Goal: Transaction & Acquisition: Purchase product/service

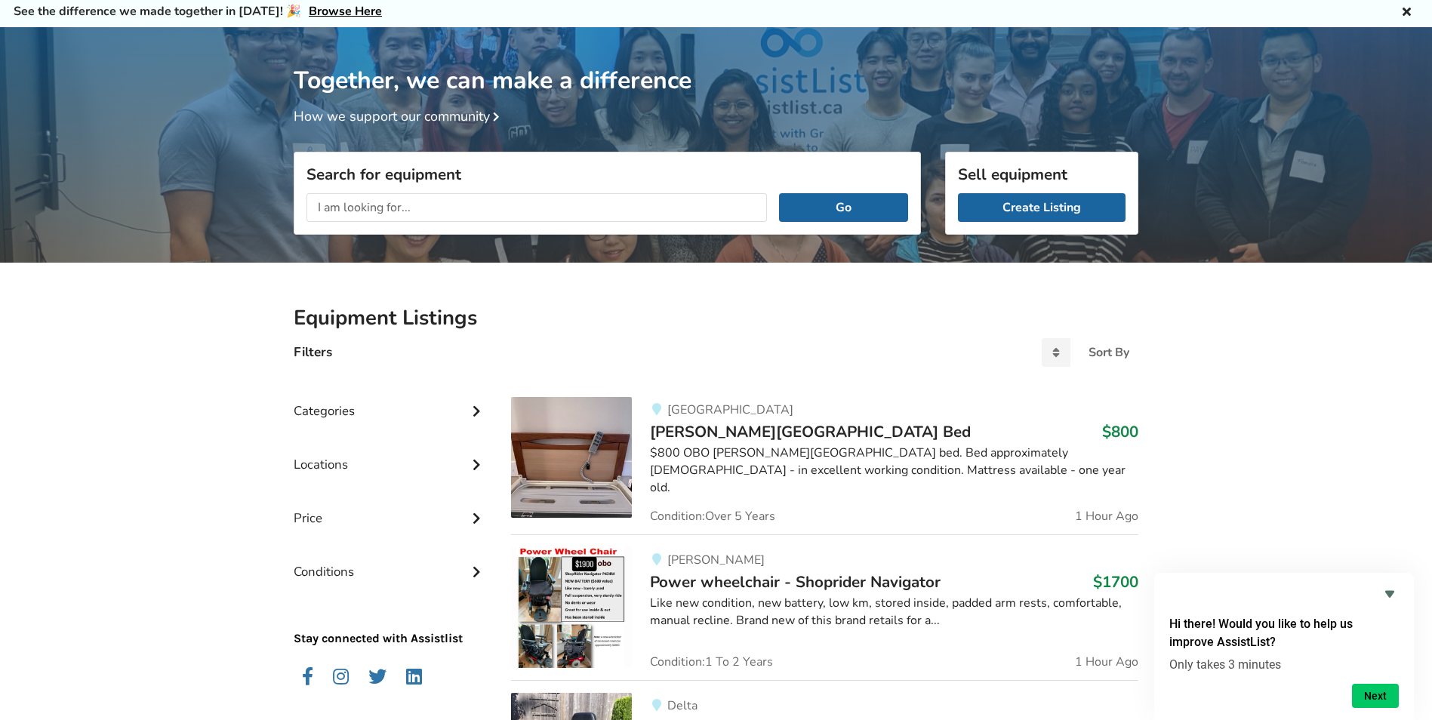
scroll to position [227, 0]
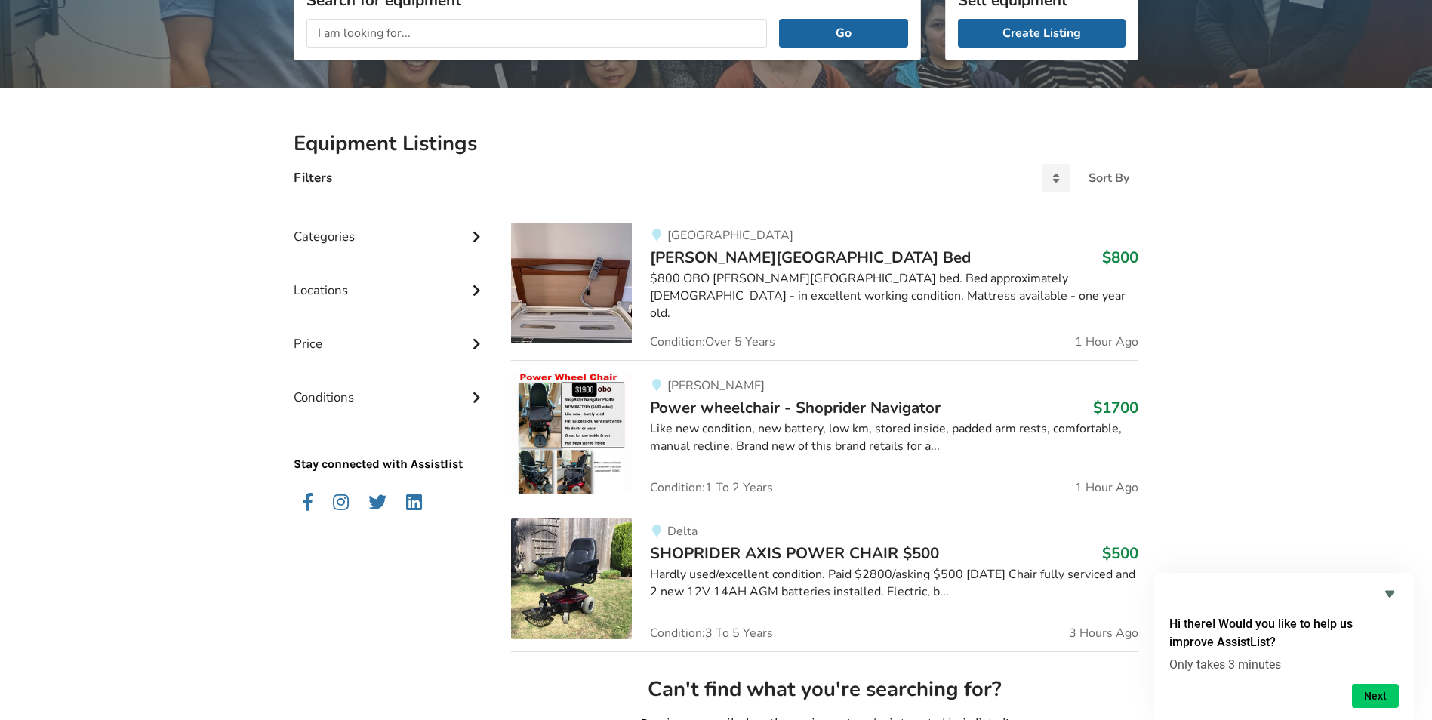
click at [378, 239] on div "Categories" at bounding box center [390, 226] width 193 height 54
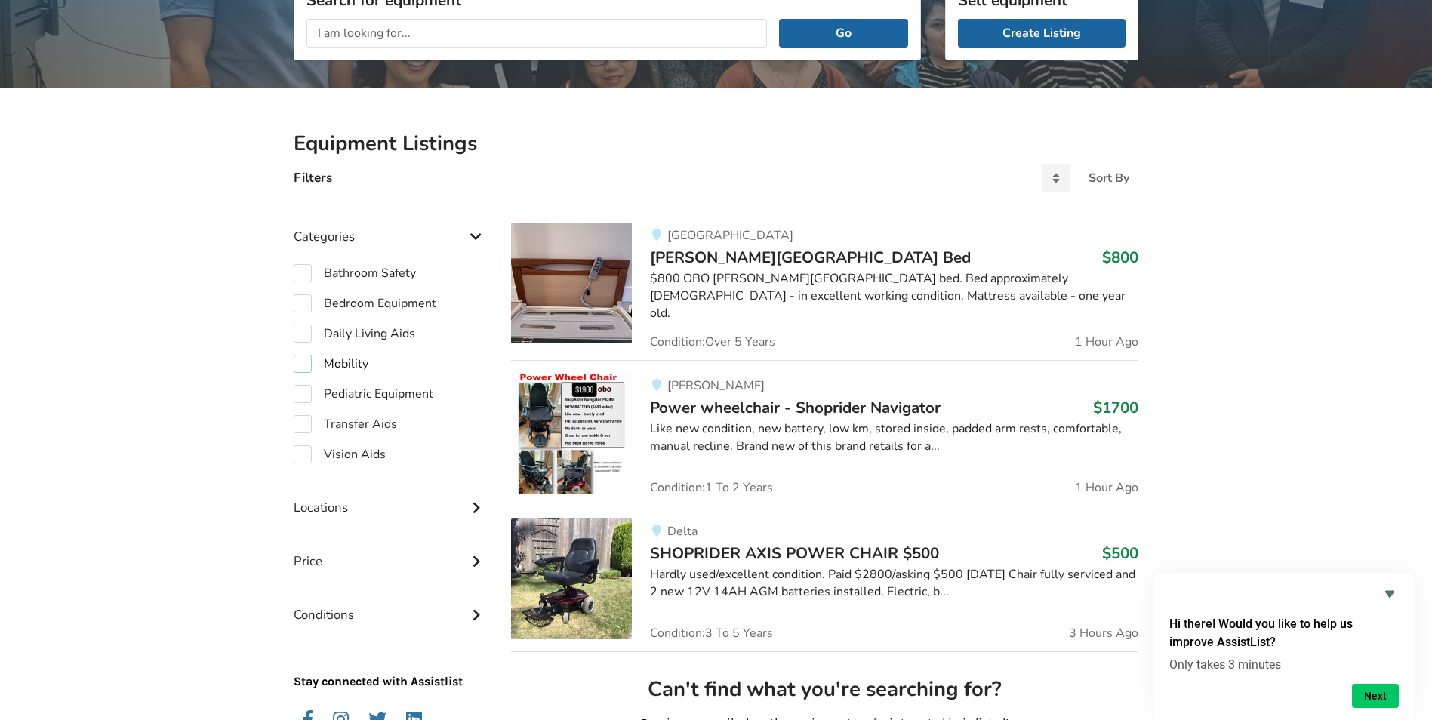
click at [356, 372] on label "Mobility" at bounding box center [331, 364] width 75 height 18
checkbox input "true"
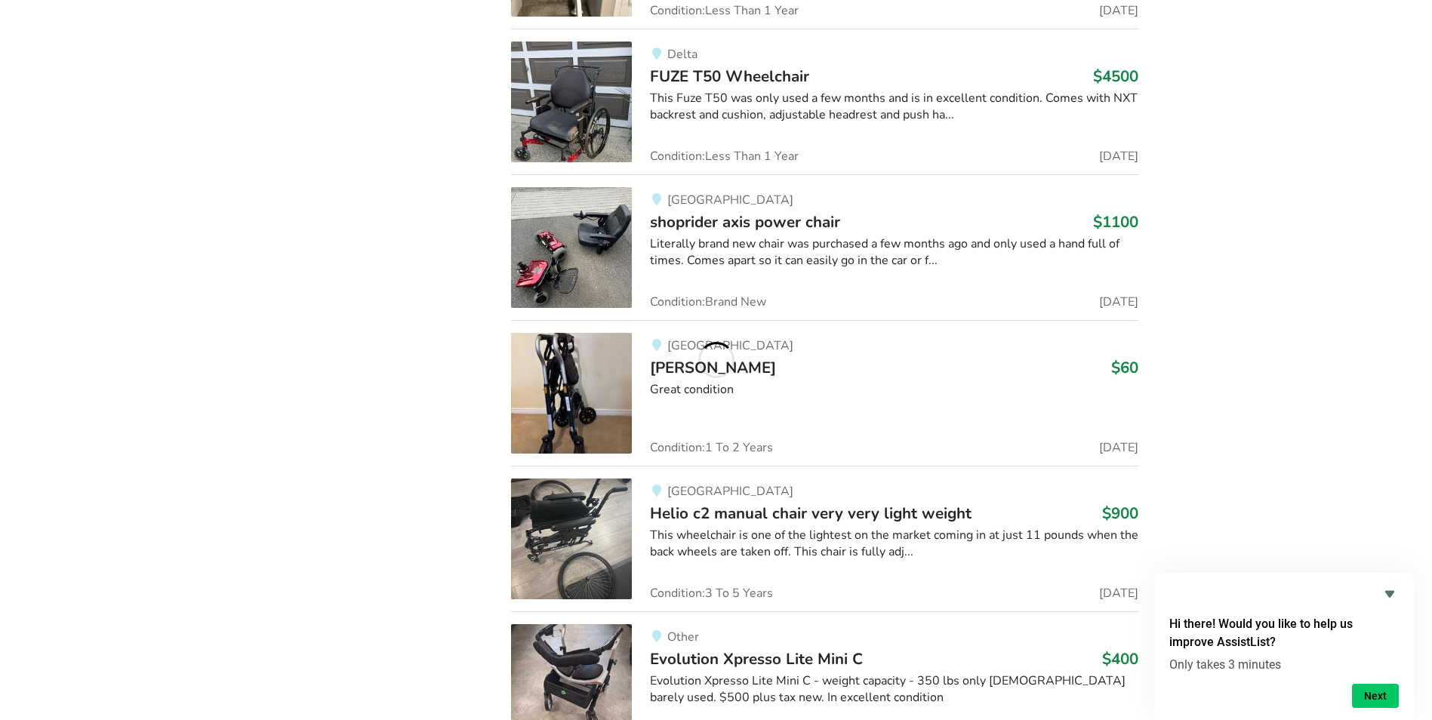
scroll to position [2884, 0]
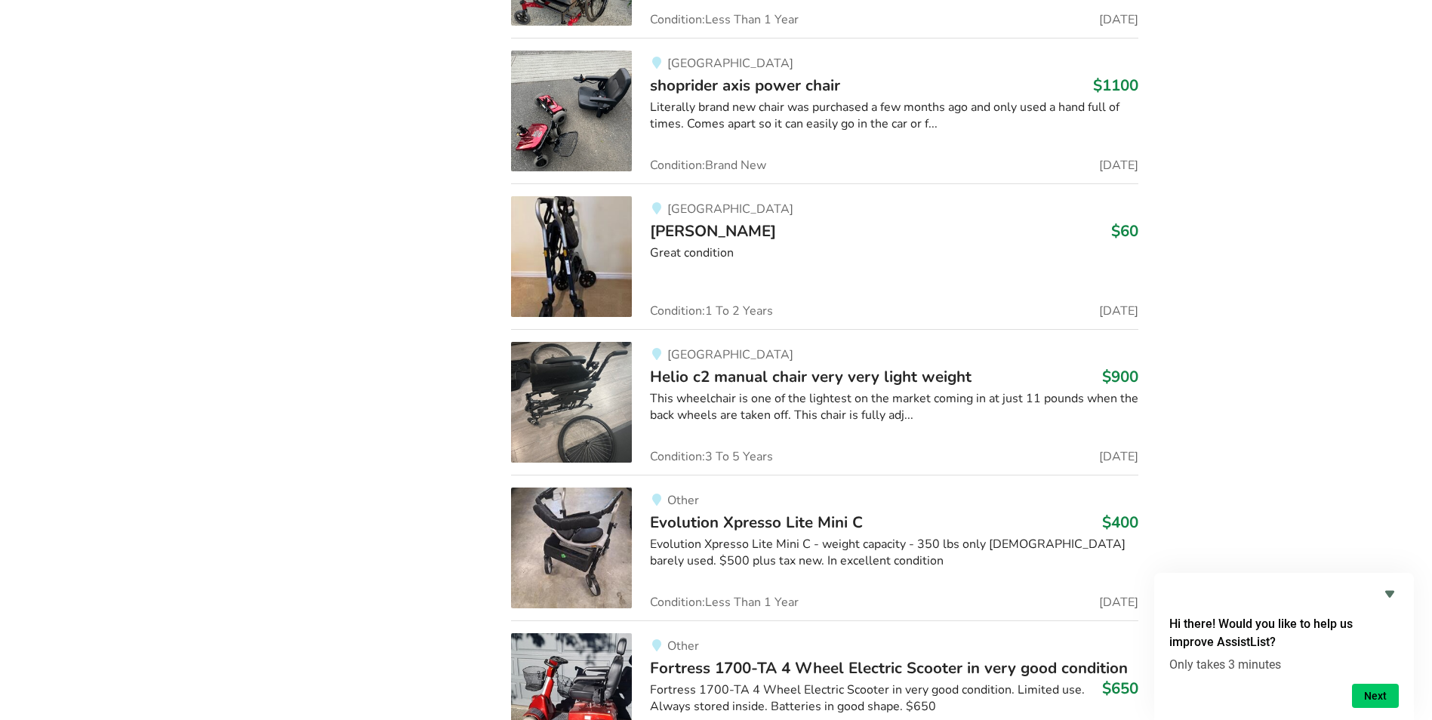
click at [741, 382] on span "Helio c2 manual chair very very light weight" at bounding box center [811, 376] width 322 height 21
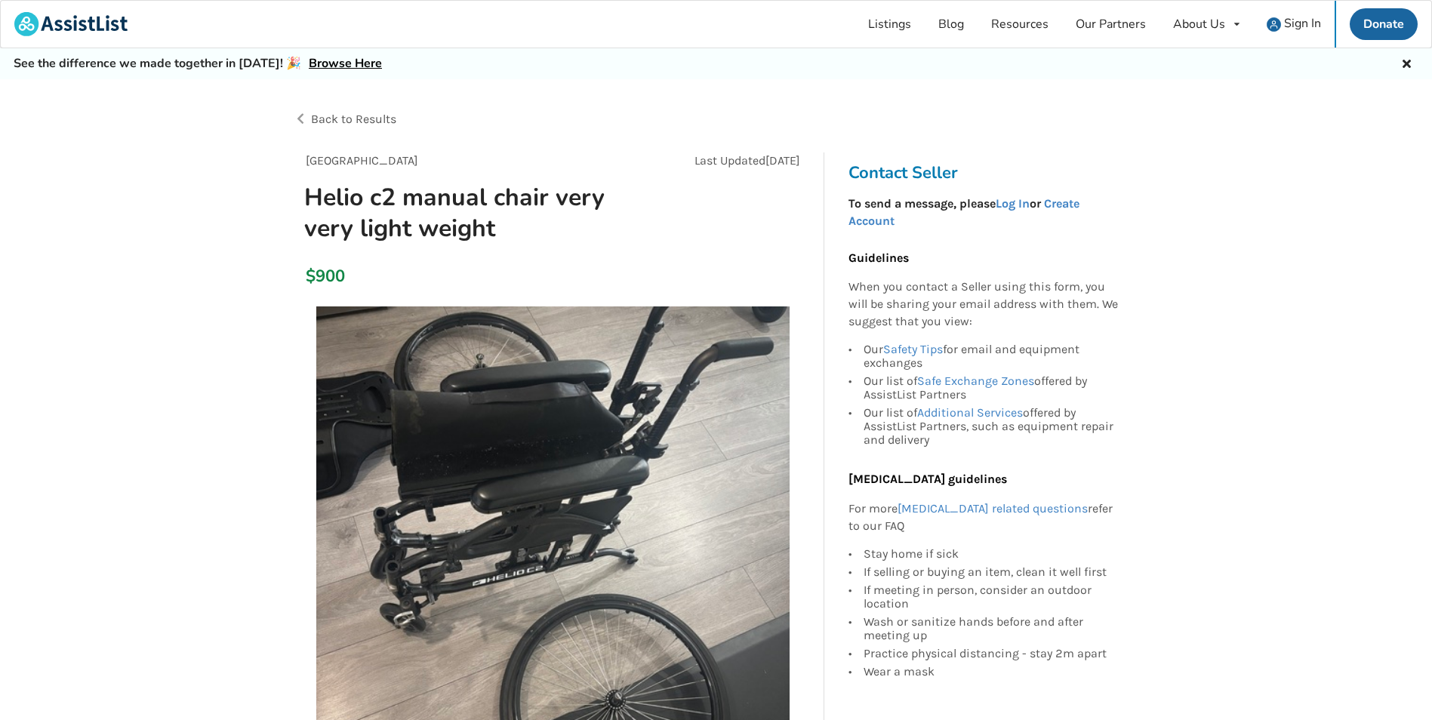
scroll to position [453, 0]
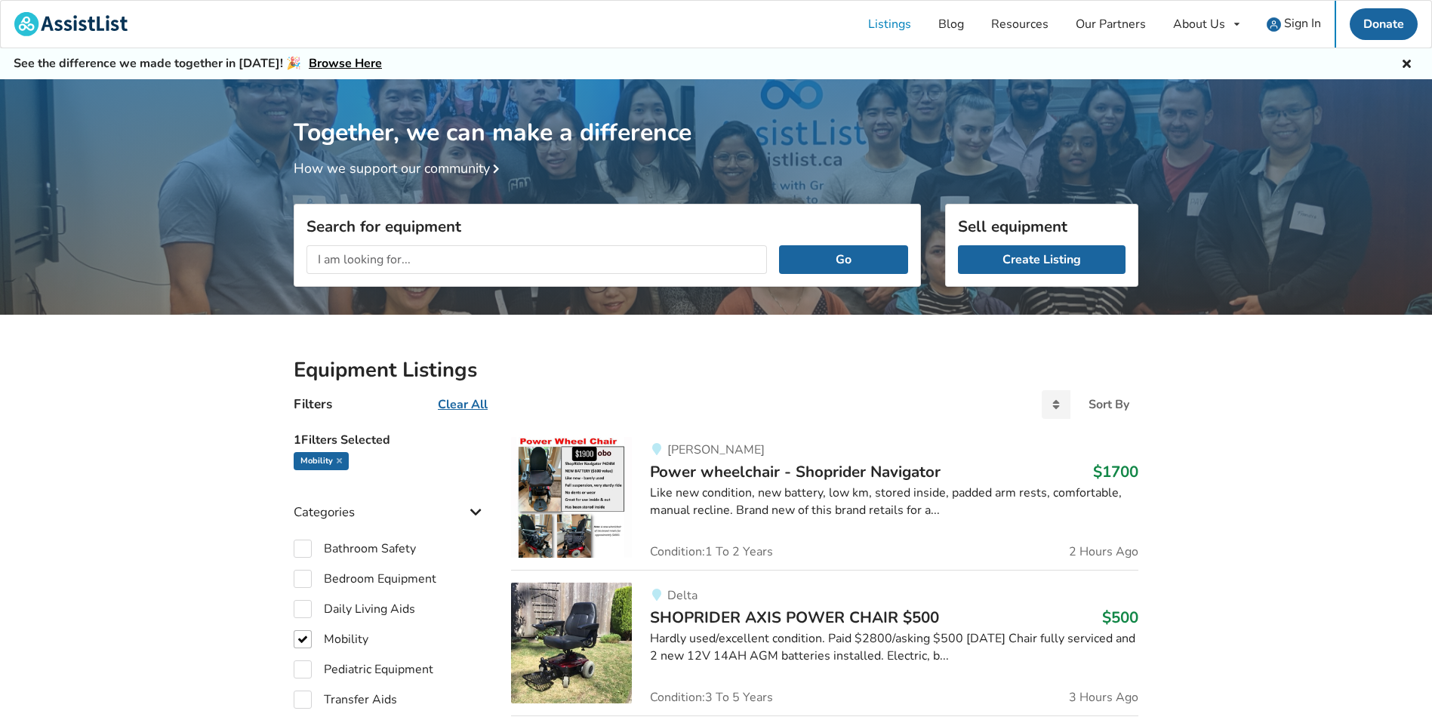
click at [305, 642] on label "Mobility" at bounding box center [331, 640] width 75 height 18
checkbox input "false"
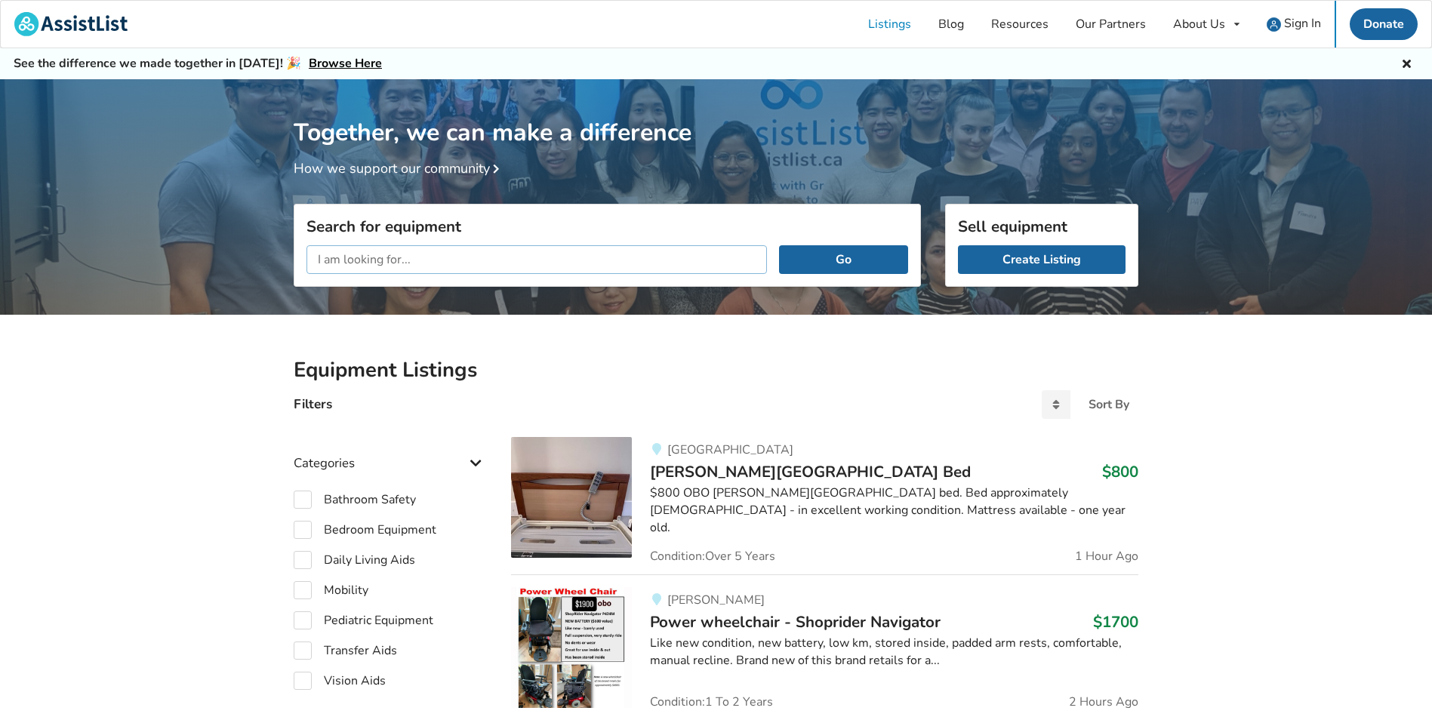
click at [415, 270] on input "text" at bounding box center [537, 259] width 461 height 29
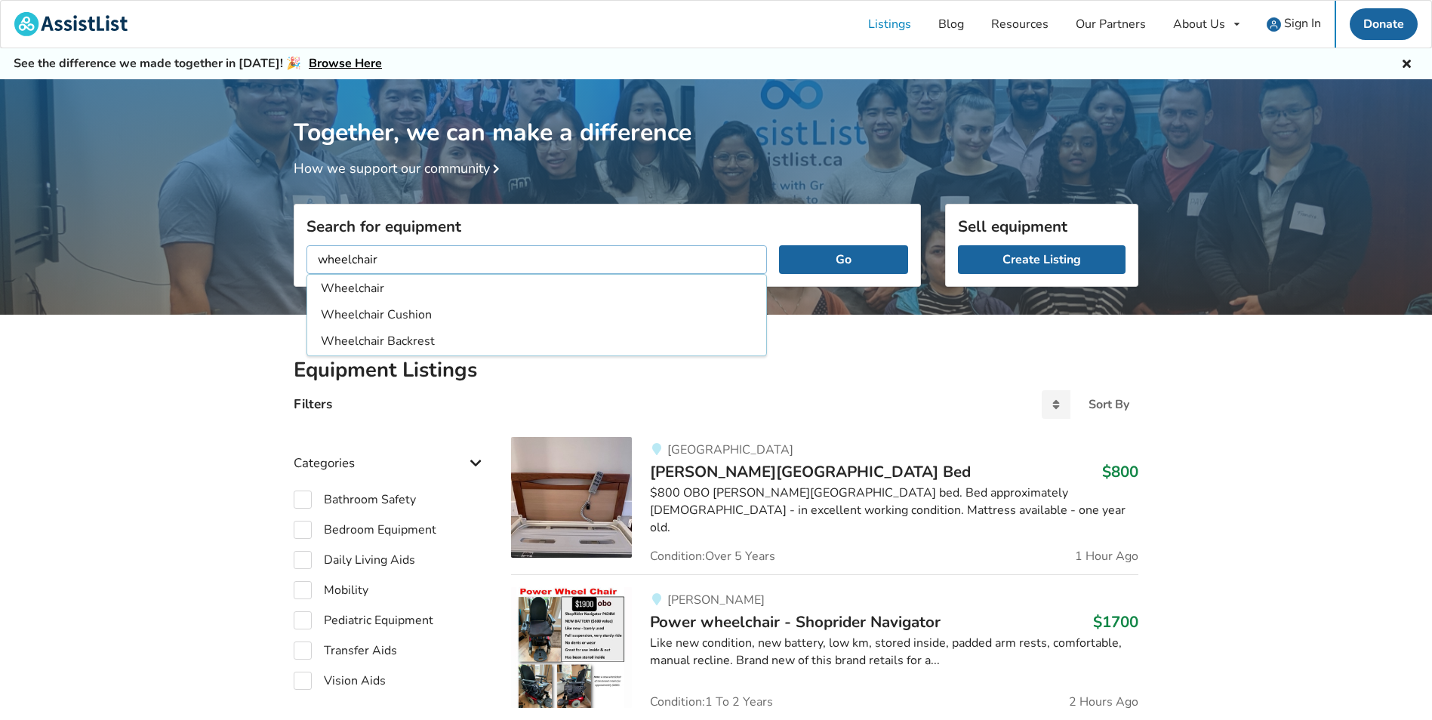
type input "wheelchair"
click at [779, 245] on button "Go" at bounding box center [843, 259] width 129 height 29
